Goal: Navigation & Orientation: Find specific page/section

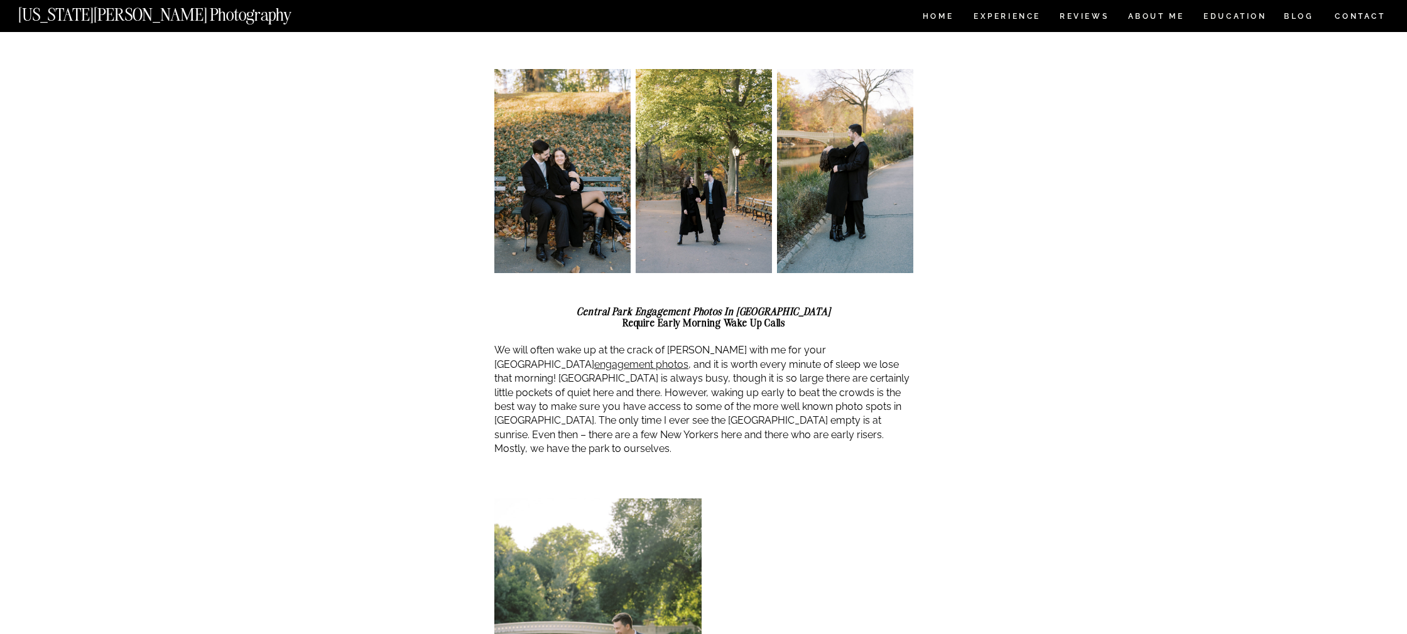
scroll to position [807, 0]
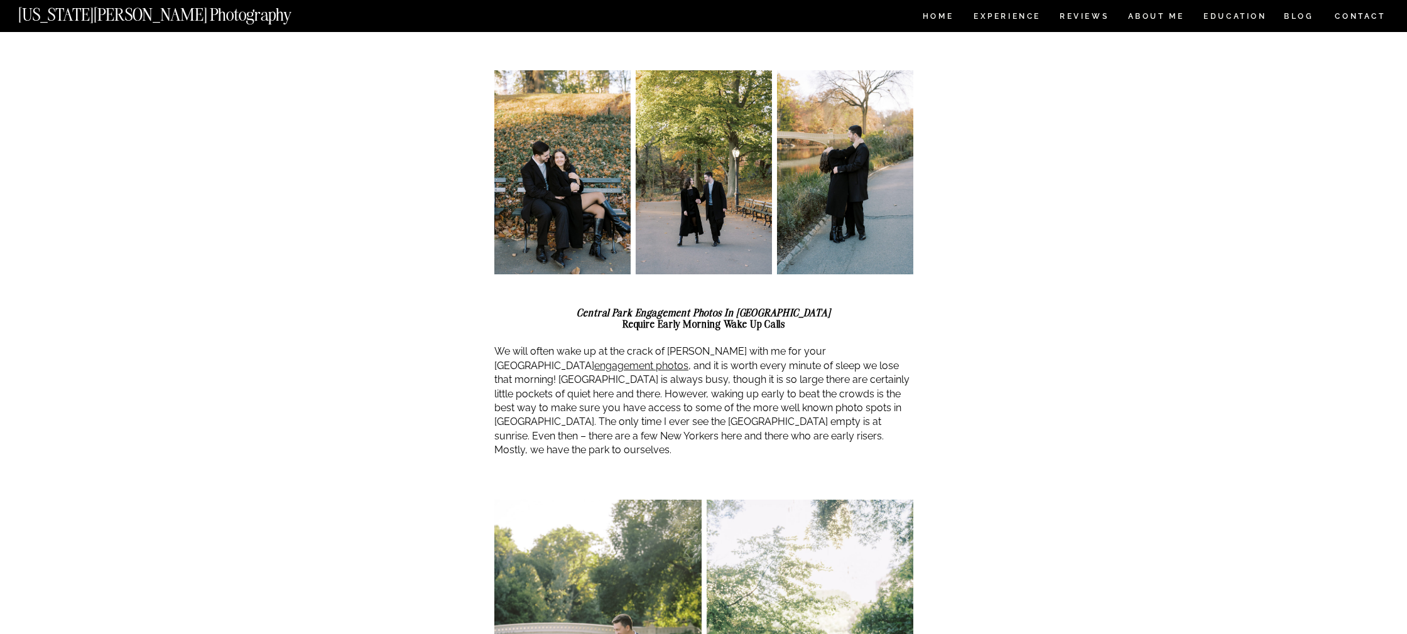
click at [559, 148] on img at bounding box center [562, 172] width 136 height 204
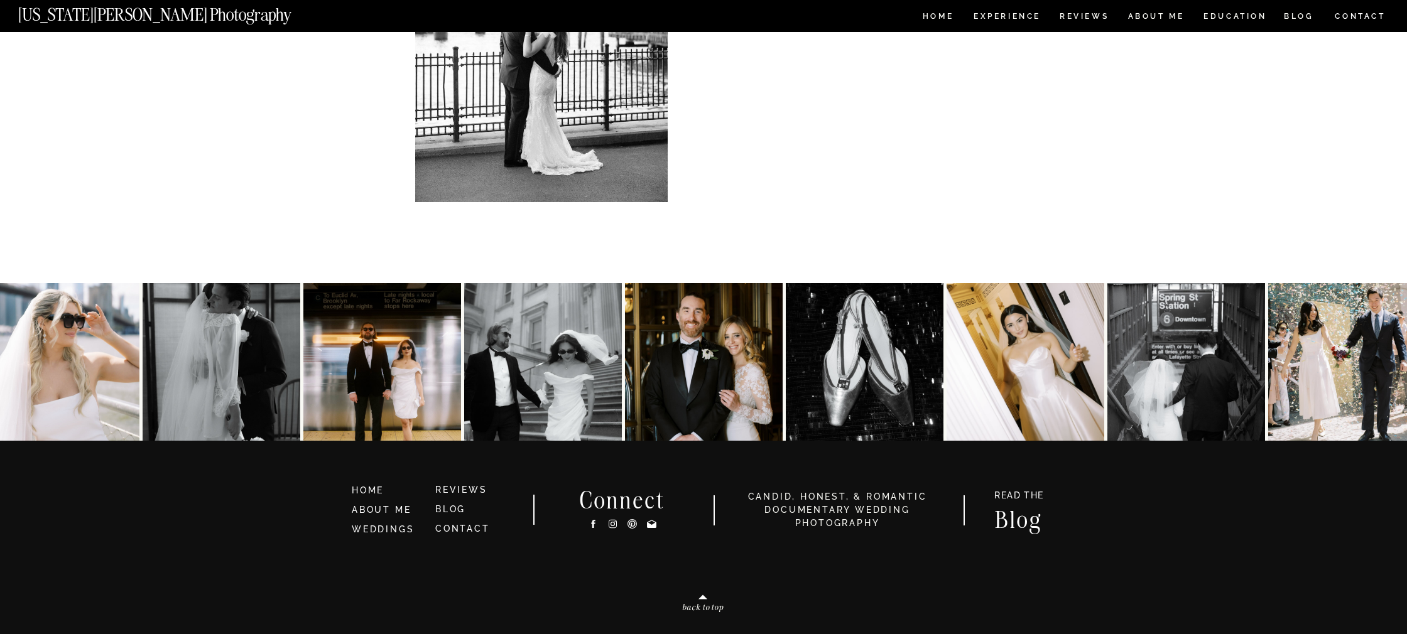
scroll to position [7953, 0]
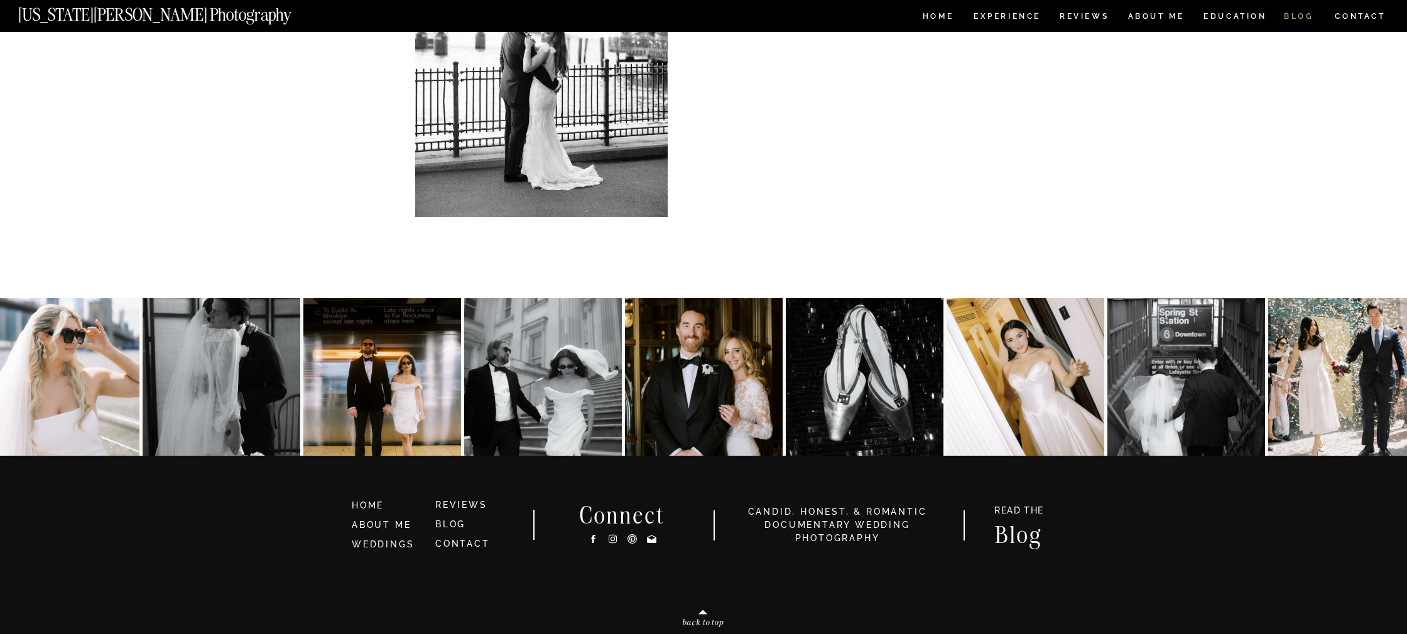
click at [1303, 14] on nav "BLOG" at bounding box center [1298, 18] width 30 height 11
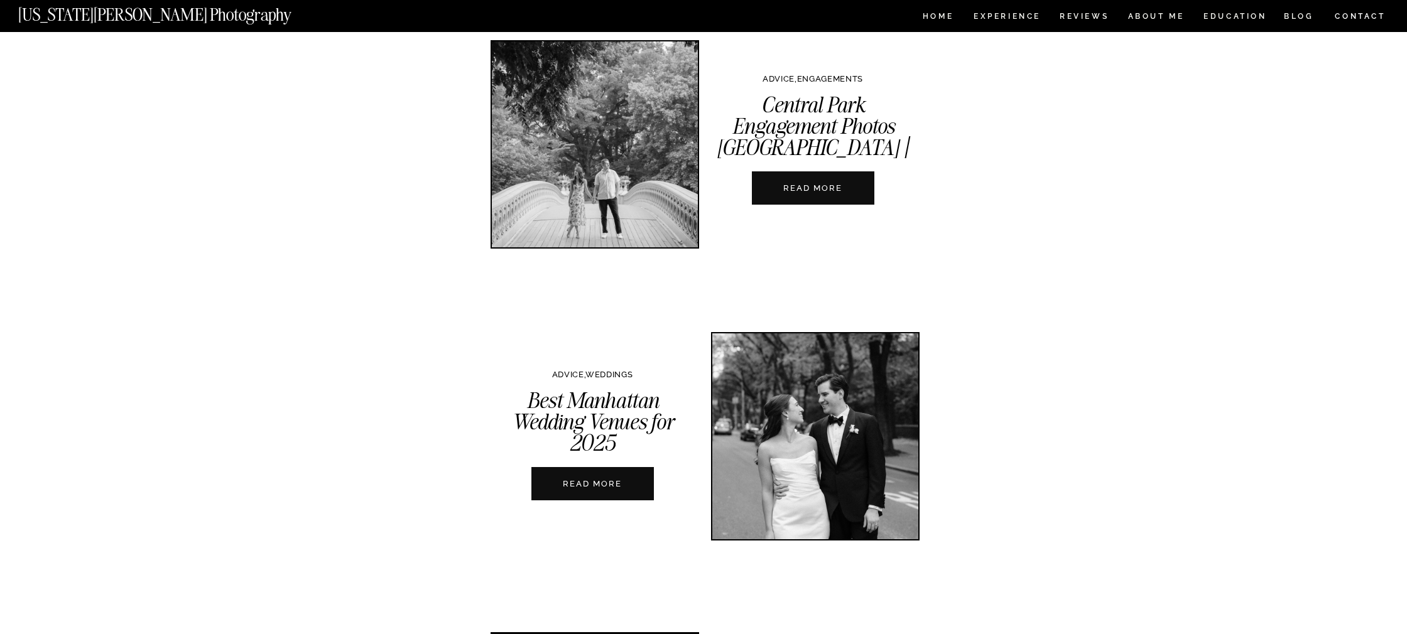
scroll to position [362, 0]
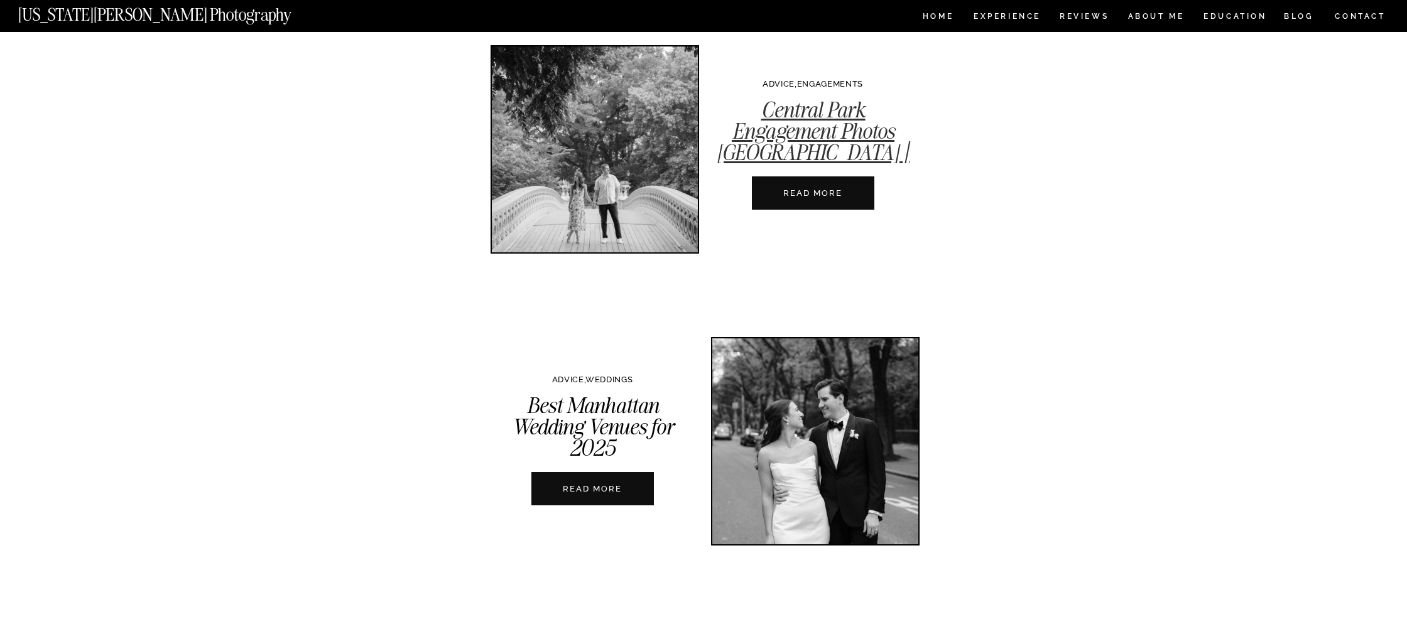
click at [791, 123] on link "Central Park Engagement Photos [GEOGRAPHIC_DATA] | A Complete Guide" at bounding box center [812, 142] width 193 height 92
